Goal: Transaction & Acquisition: Purchase product/service

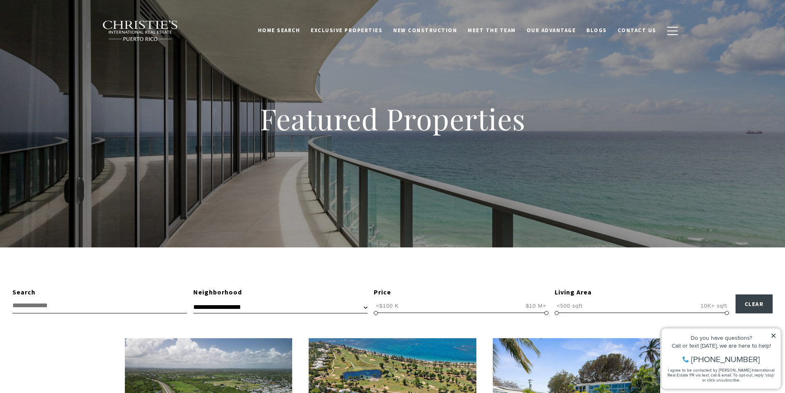
click at [773, 335] on icon at bounding box center [774, 336] width 6 height 6
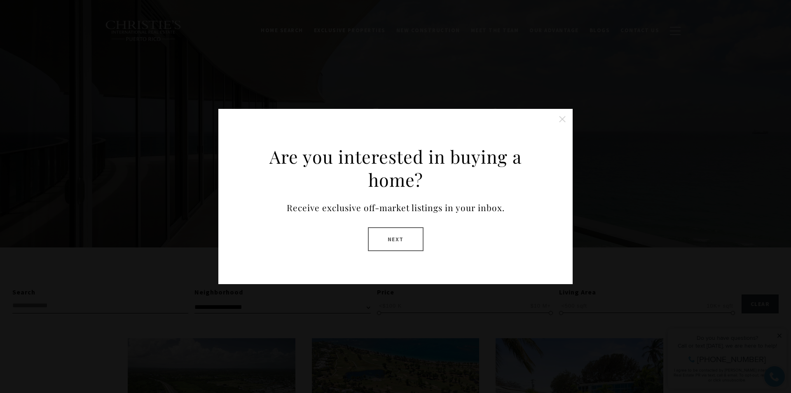
click at [388, 233] on button "Next" at bounding box center [396, 239] width 56 height 24
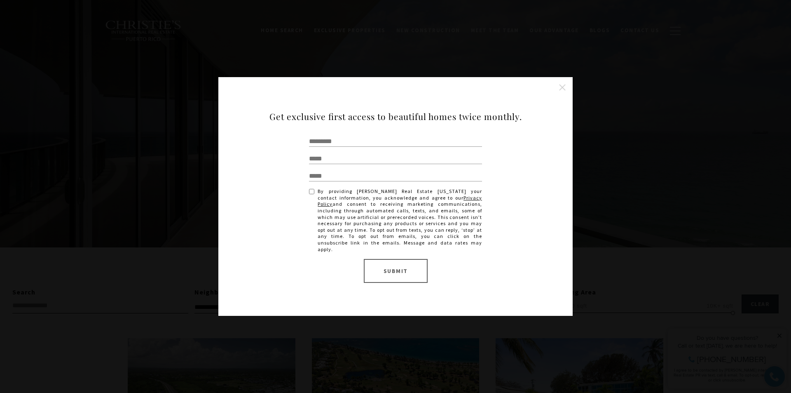
click at [562, 93] on button "Close this option" at bounding box center [562, 87] width 16 height 16
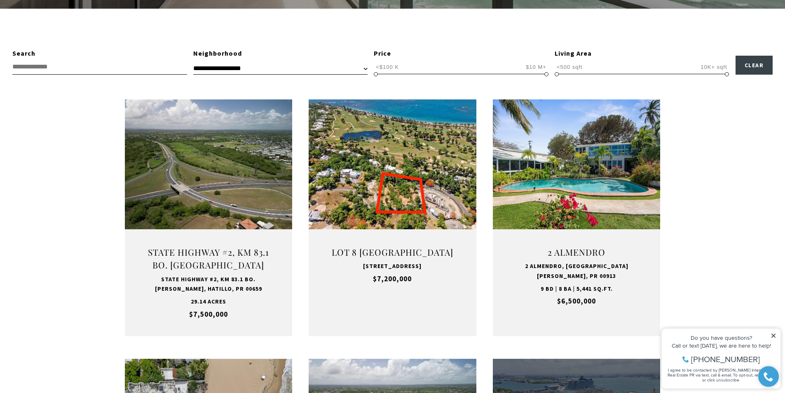
scroll to position [241, 0]
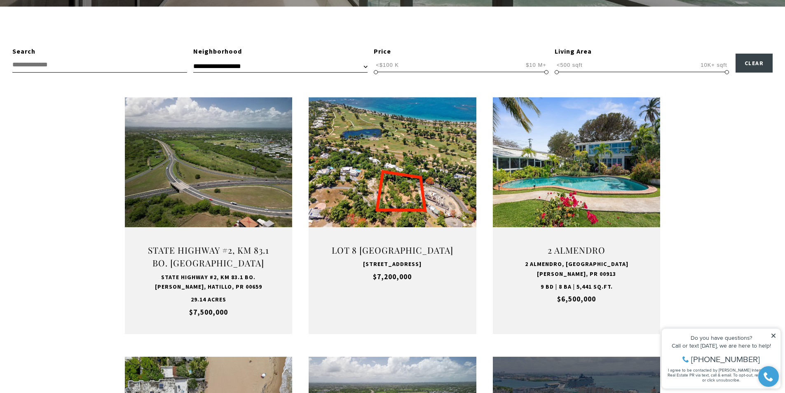
click at [773, 335] on icon at bounding box center [774, 336] width 6 height 6
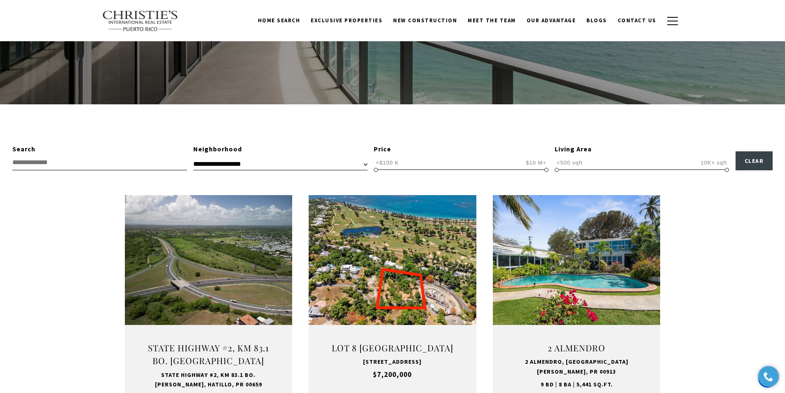
scroll to position [105, 0]
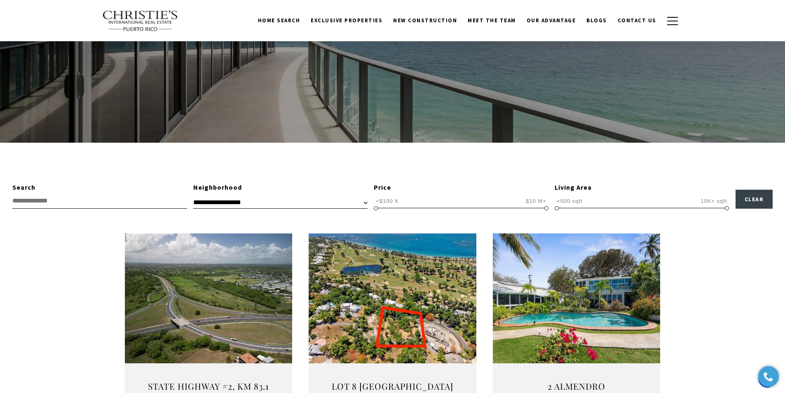
click at [43, 200] on input "text" at bounding box center [99, 200] width 175 height 15
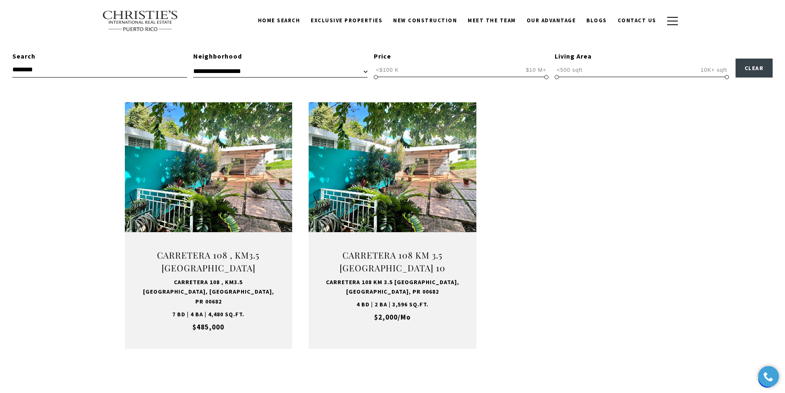
scroll to position [247, 0]
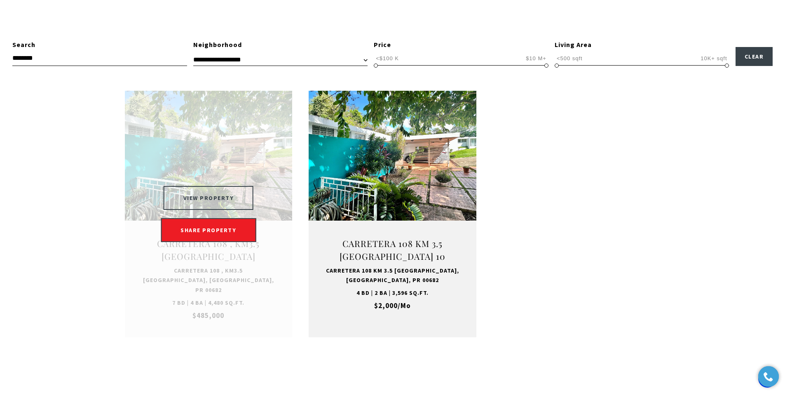
type input "********"
click at [199, 197] on button "VIEW PROPERTY" at bounding box center [209, 198] width 90 height 24
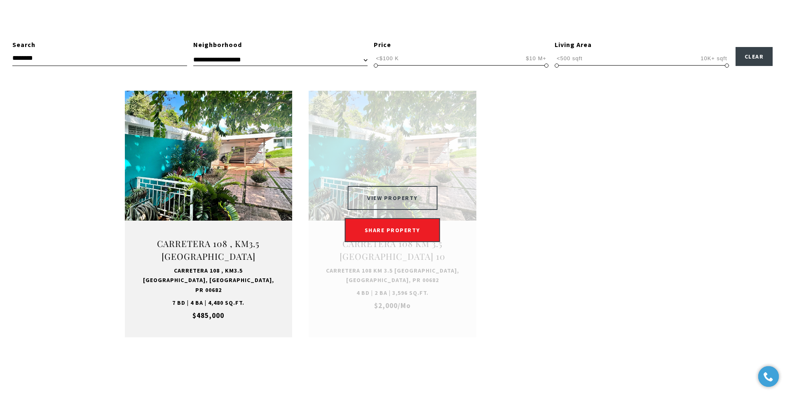
click at [391, 196] on button "VIEW PROPERTY" at bounding box center [392, 198] width 90 height 24
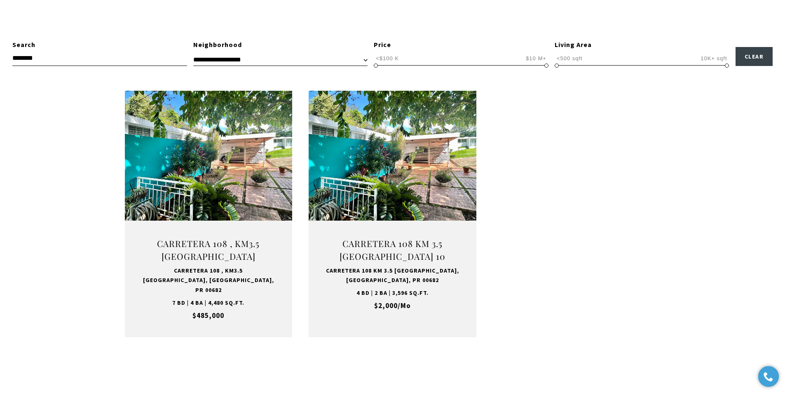
drag, startPoint x: 755, startPoint y: 279, endPoint x: 431, endPoint y: 358, distance: 333.5
click at [431, 358] on div "**********" at bounding box center [392, 200] width 785 height 401
click at [554, 279] on ul "For Sale Carretera 108 , Km3.5 VILLA NU SIGMA Carretera 108 , Km3.5 VILLA NU SI…" at bounding box center [393, 214] width 536 height 246
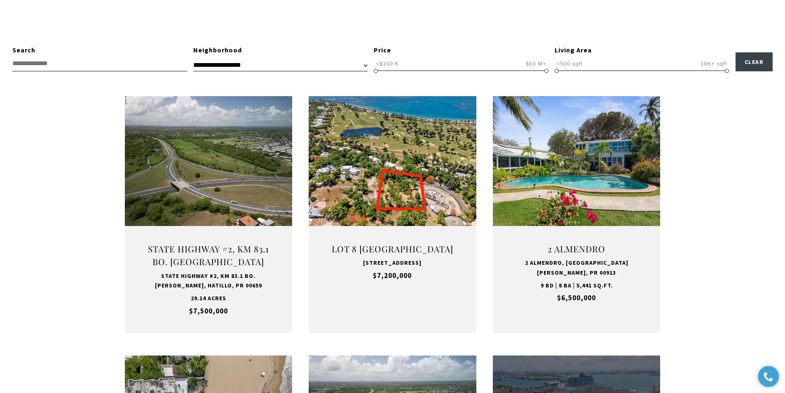
scroll to position [247, 0]
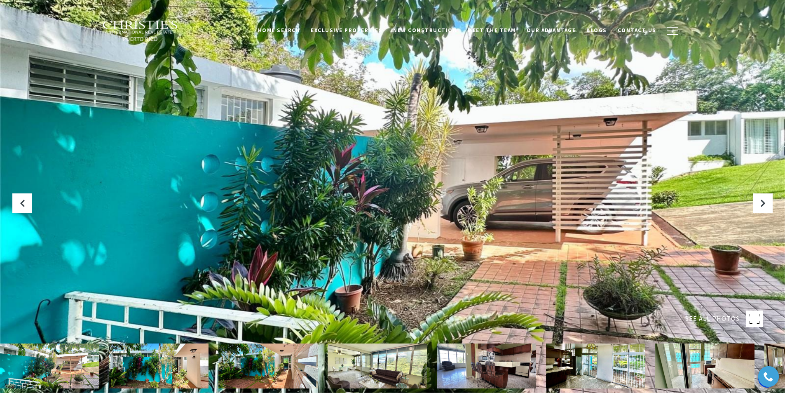
click at [754, 310] on rect at bounding box center [754, 318] width 16 height 16
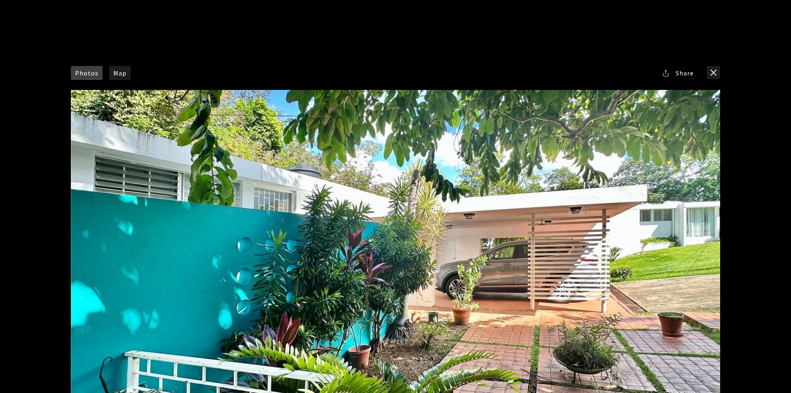
click at [566, 167] on div at bounding box center [396, 272] width 650 height 364
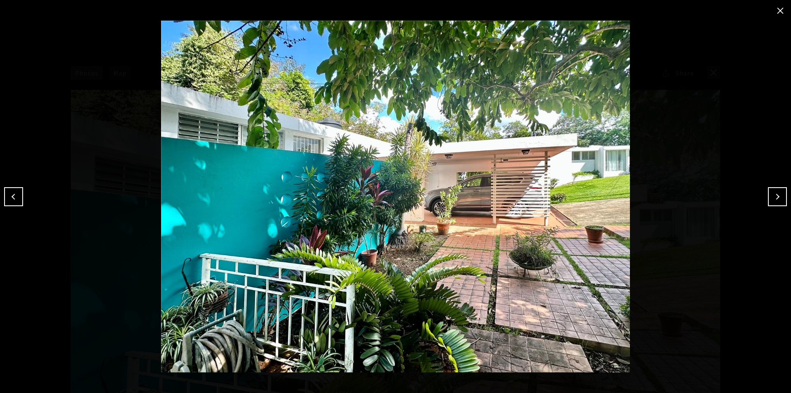
click at [783, 195] on button "Next" at bounding box center [777, 196] width 19 height 19
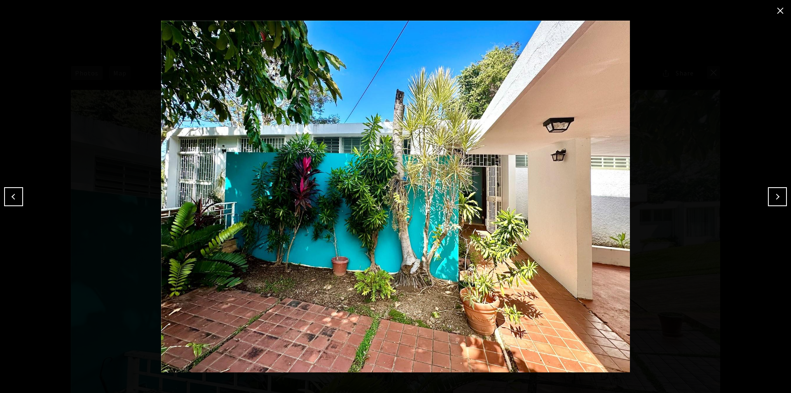
click at [783, 195] on button "Next" at bounding box center [777, 196] width 19 height 19
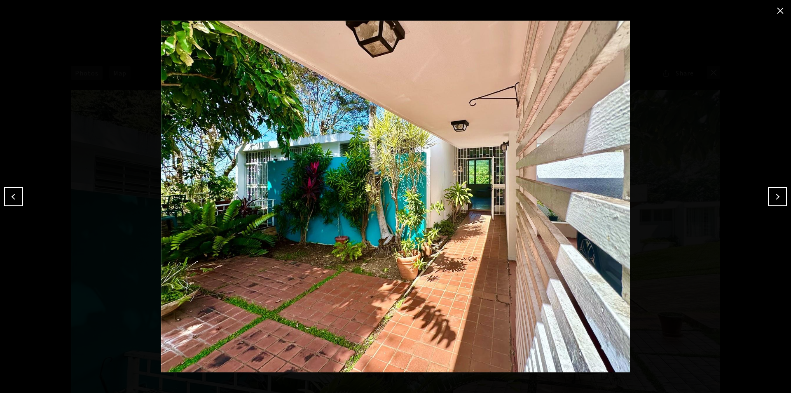
click at [783, 195] on button "Next" at bounding box center [777, 196] width 19 height 19
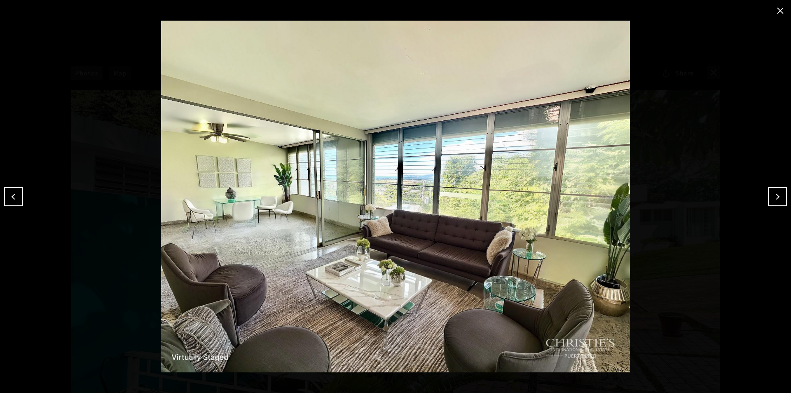
click at [783, 195] on button "Next" at bounding box center [777, 196] width 19 height 19
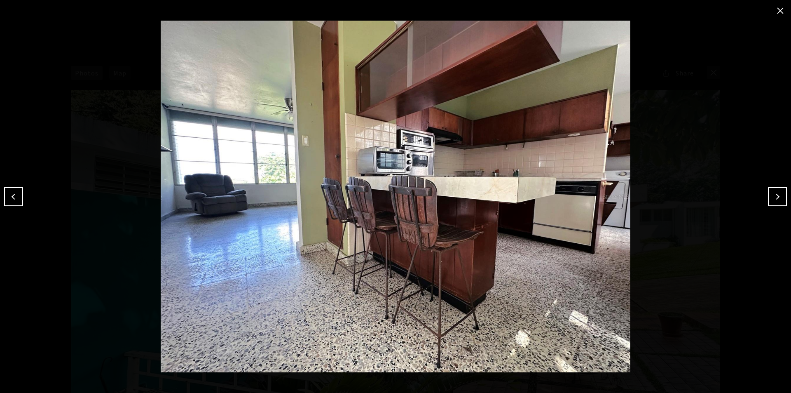
click at [783, 195] on button "Next" at bounding box center [777, 196] width 19 height 19
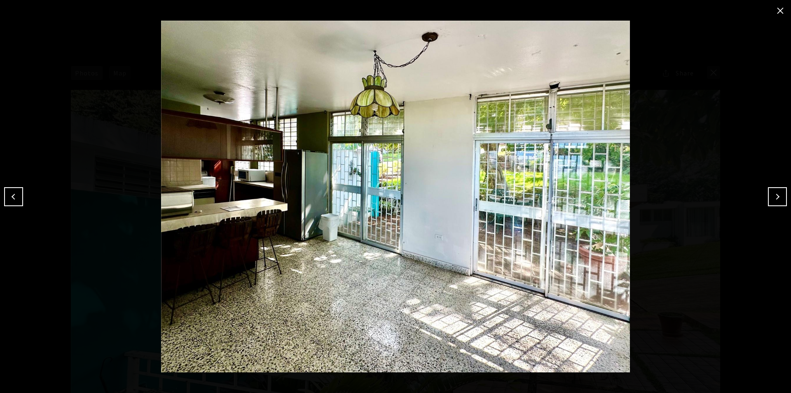
click at [778, 12] on button "close modal" at bounding box center [780, 10] width 13 height 13
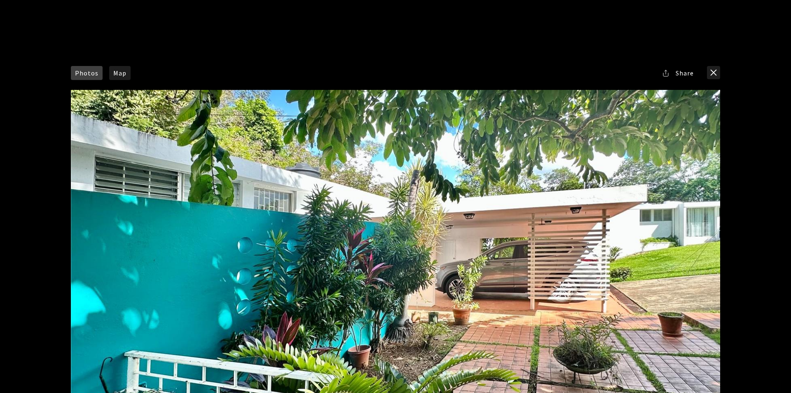
click at [778, 12] on div "Photos Map [GEOGRAPHIC_DATA] Share Facebook Twitter Via Email" at bounding box center [395, 196] width 791 height 393
click at [714, 73] on button "close modal" at bounding box center [713, 72] width 13 height 13
